Goal: Task Accomplishment & Management: Use online tool/utility

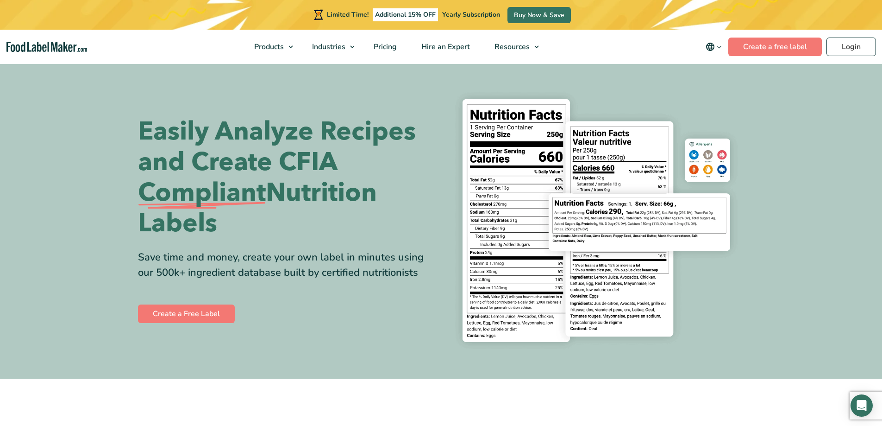
scroll to position [46, 0]
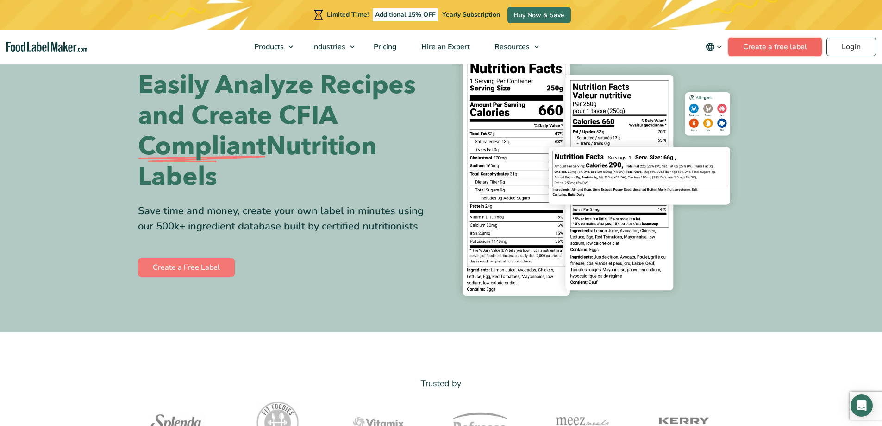
click at [790, 46] on link "Create a free label" at bounding box center [776, 47] width 94 height 19
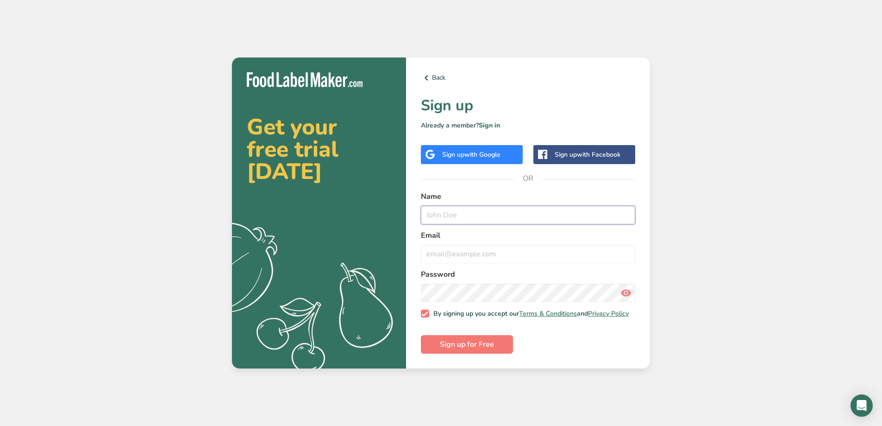
click at [466, 214] on input "text" at bounding box center [528, 215] width 214 height 19
click at [679, 159] on div "Get your free trial [DATE] .a{fill:#f5f3ed;} Back Sign up Already a member? Sig…" at bounding box center [441, 213] width 882 height 426
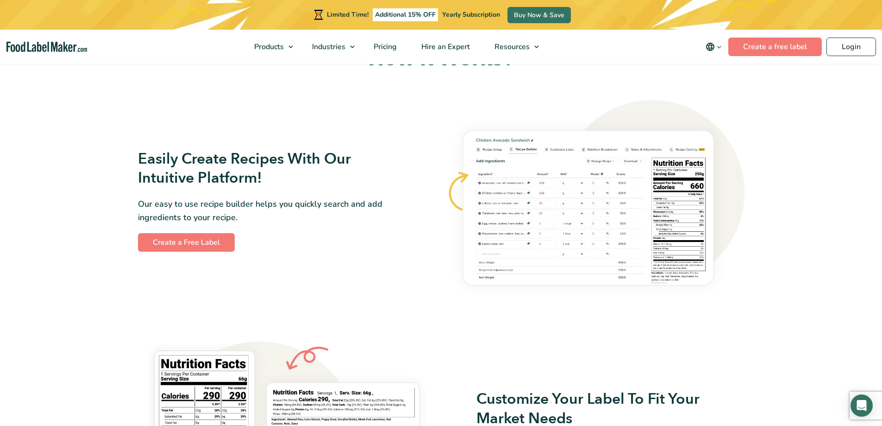
scroll to position [278, 0]
